Goal: Task Accomplishment & Management: Manage account settings

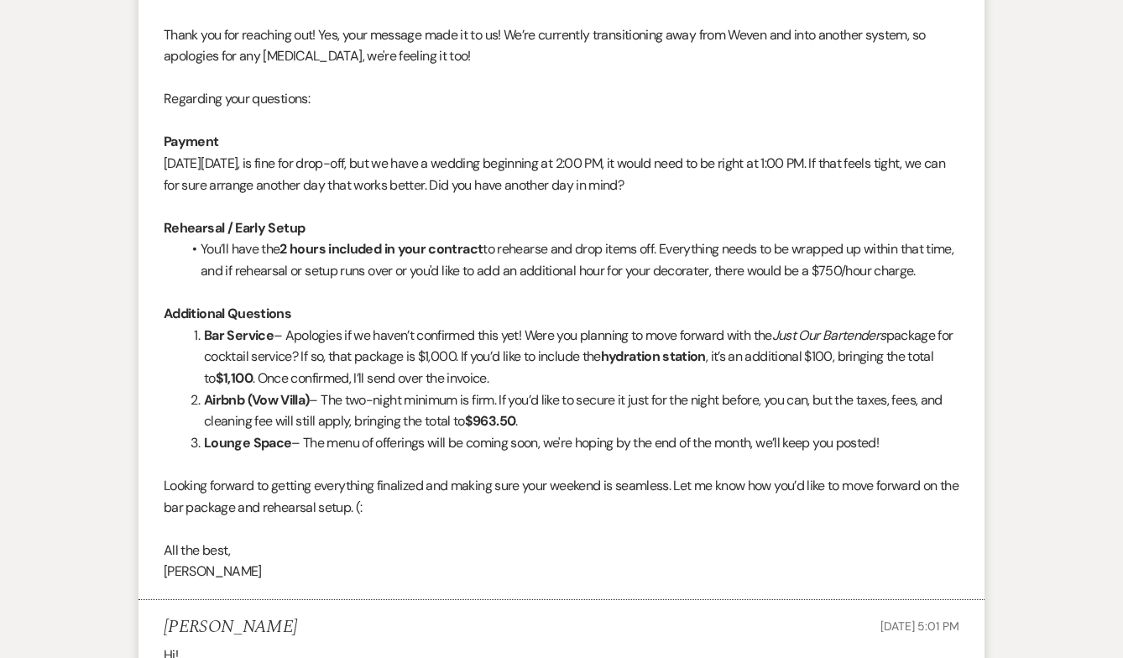
scroll to position [1995, 0]
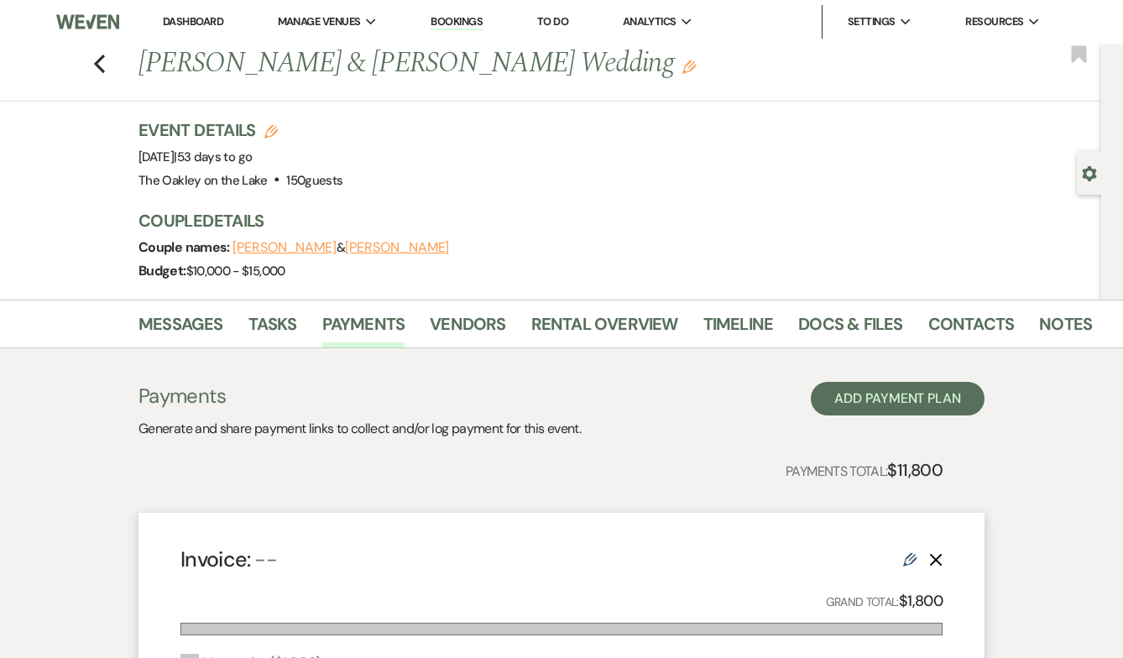
click at [452, 18] on link "Bookings" at bounding box center [457, 22] width 52 height 16
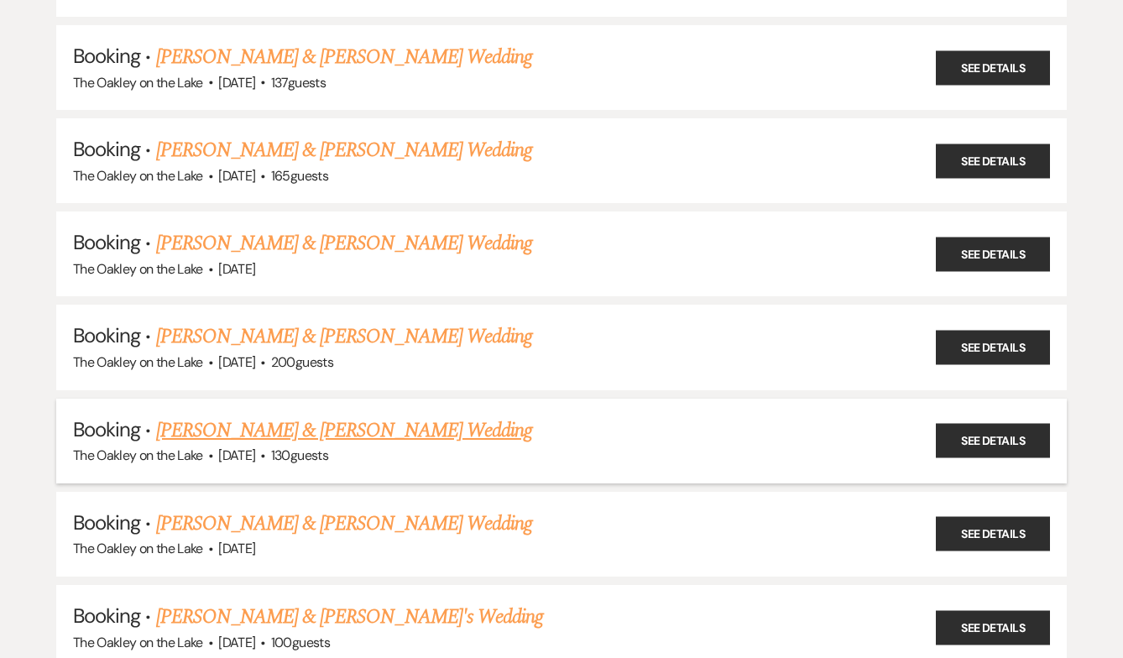
scroll to position [830, 0]
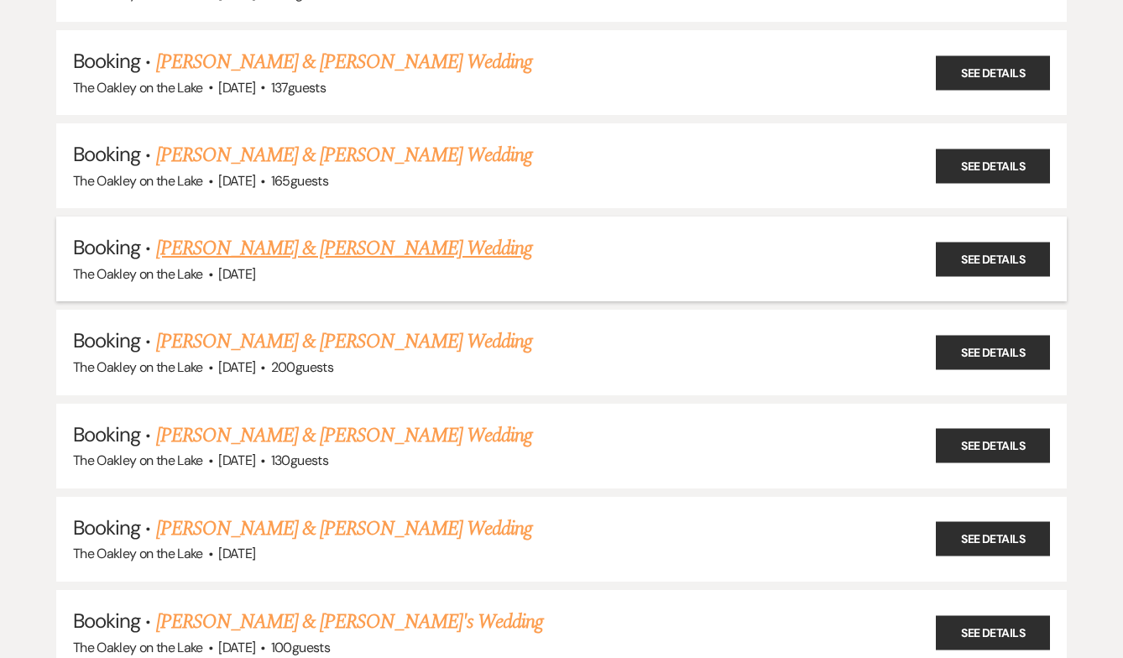
click at [328, 245] on link "Spence Johns & Jordan Leitch's Wedding" at bounding box center [344, 248] width 376 height 30
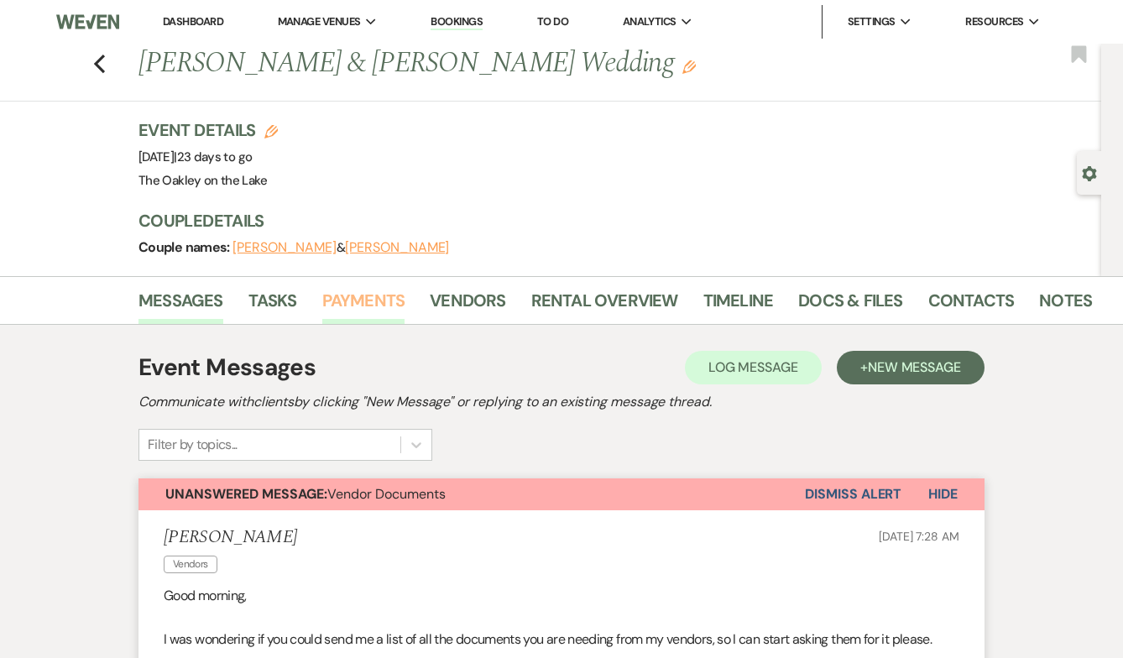
click at [344, 316] on link "Payments" at bounding box center [363, 305] width 83 height 37
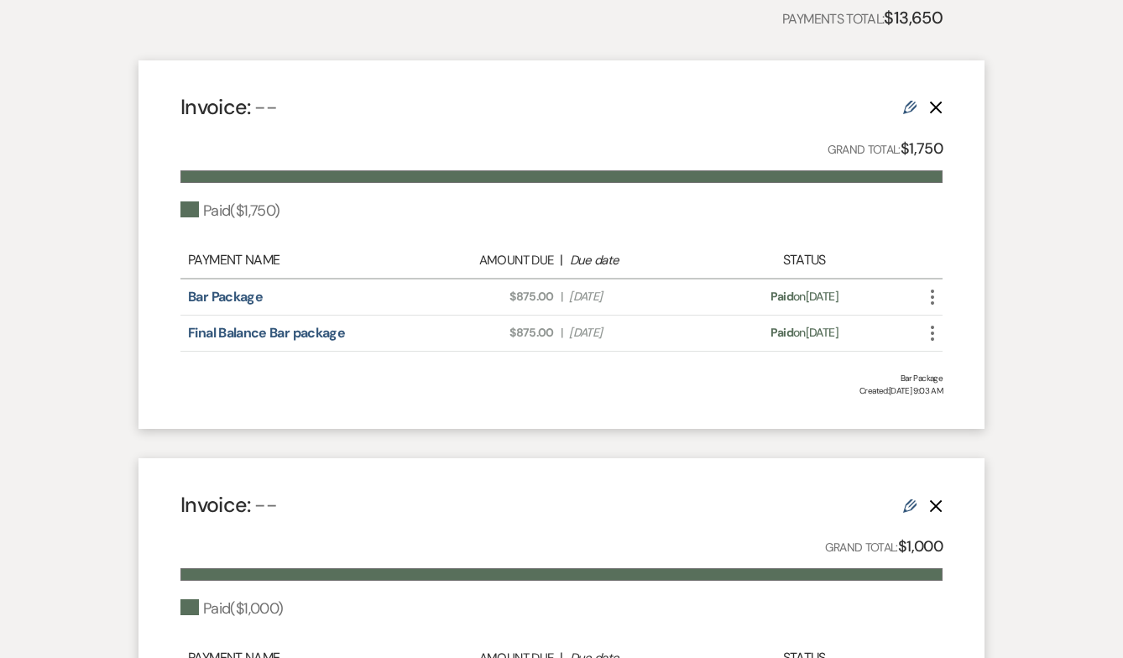
scroll to position [428, 0]
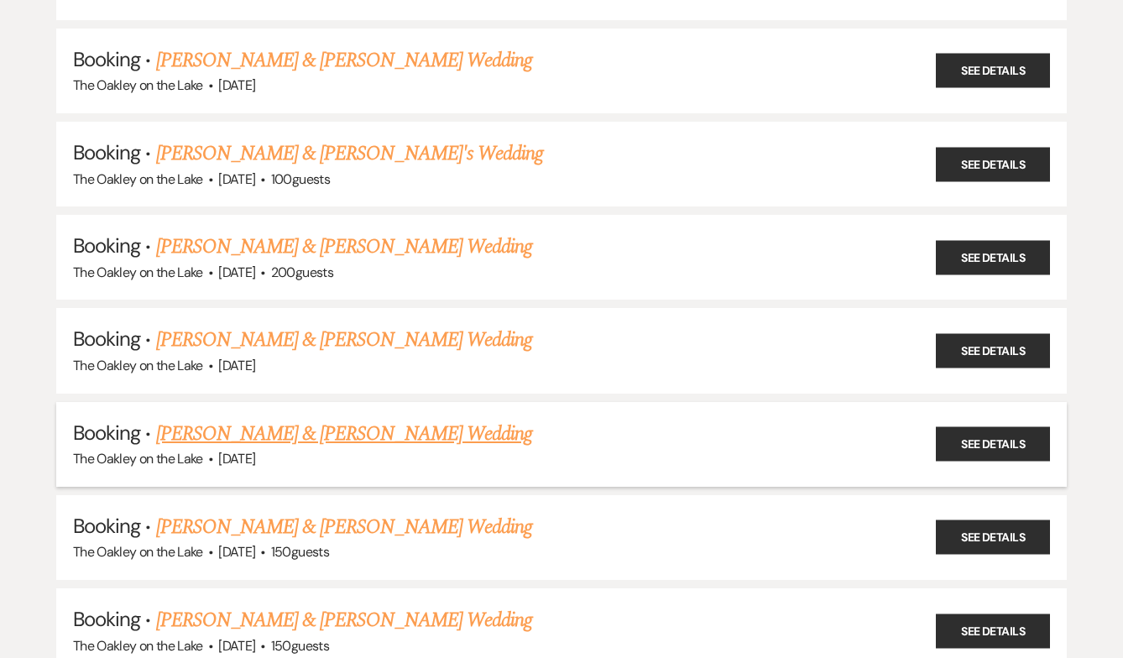
scroll to position [1302, 0]
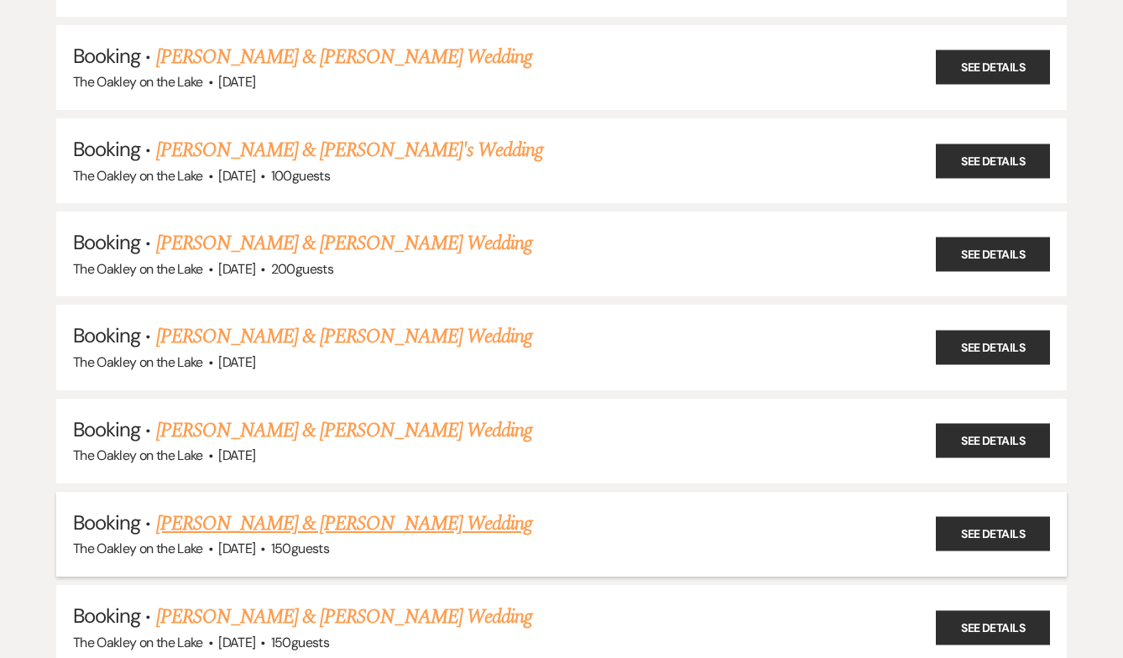
click at [300, 511] on link "Walt Thomas & Lauren Reed's Wedding" at bounding box center [344, 524] width 376 height 30
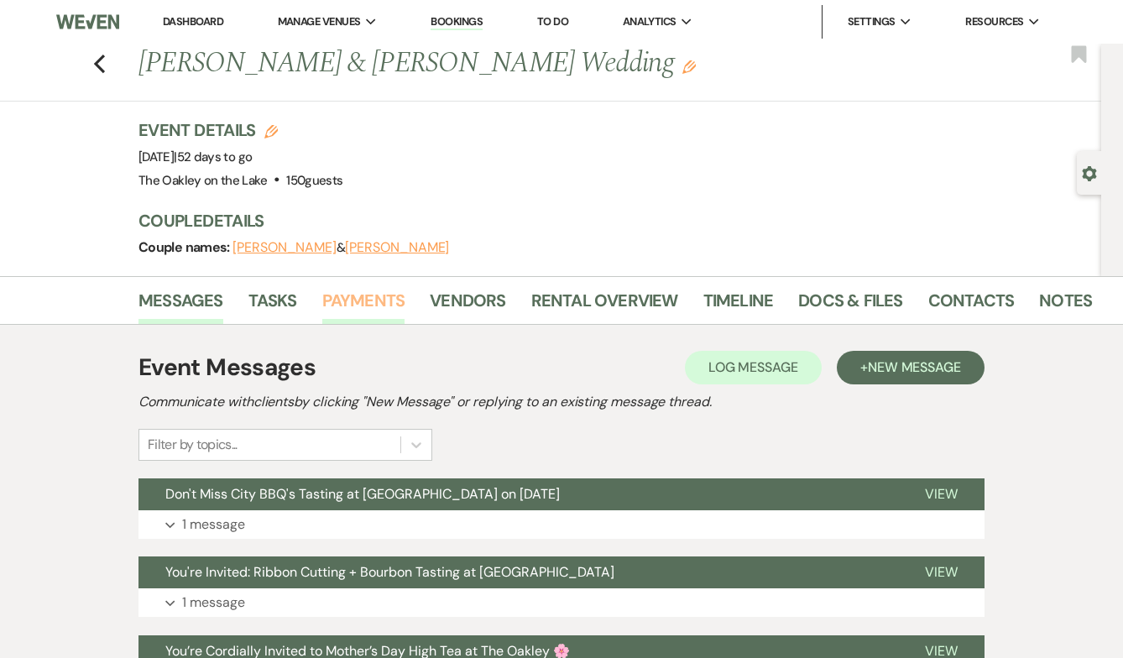
click at [358, 298] on link "Payments" at bounding box center [363, 305] width 83 height 37
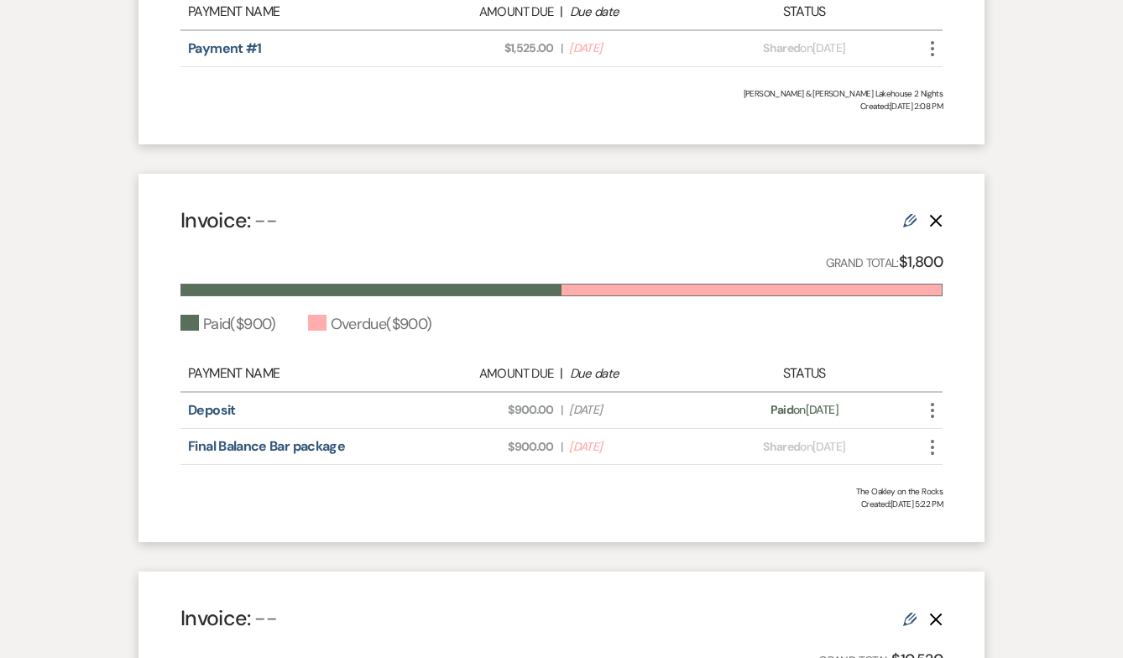
scroll to position [675, 0]
